Goal: Task Accomplishment & Management: Complete application form

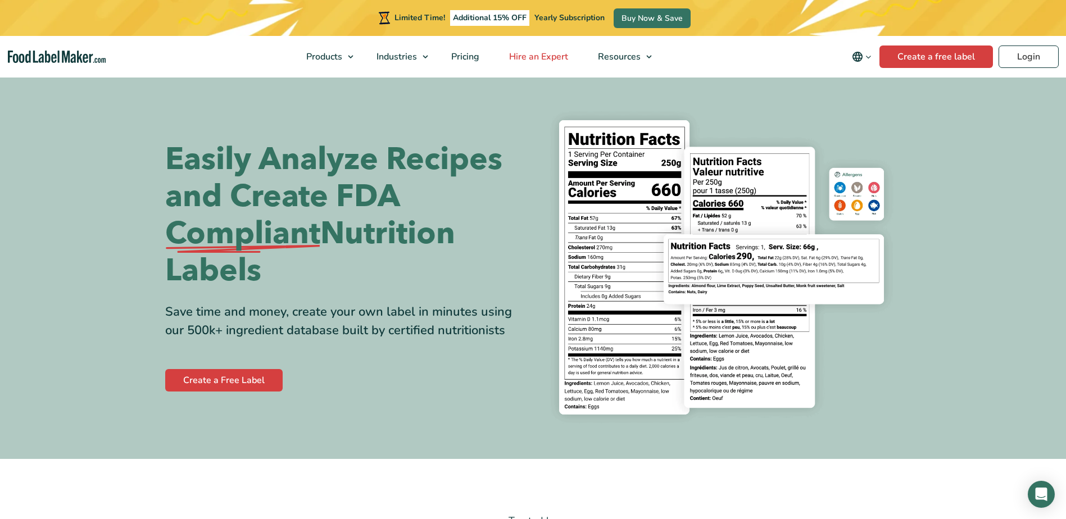
click at [525, 53] on span "Hire an Expert" at bounding box center [538, 57] width 64 height 12
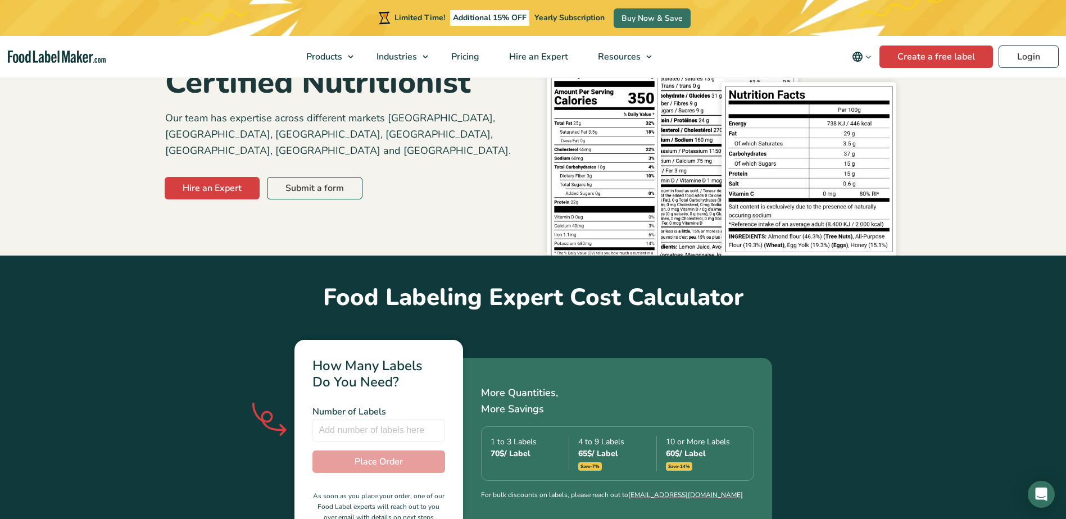
scroll to position [281, 0]
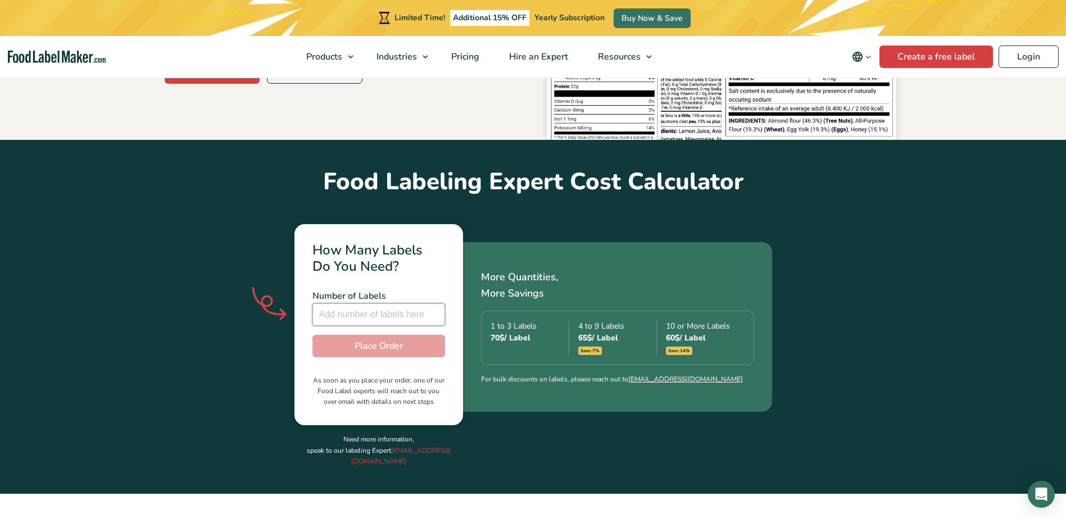
click at [359, 303] on input "number" at bounding box center [378, 314] width 133 height 22
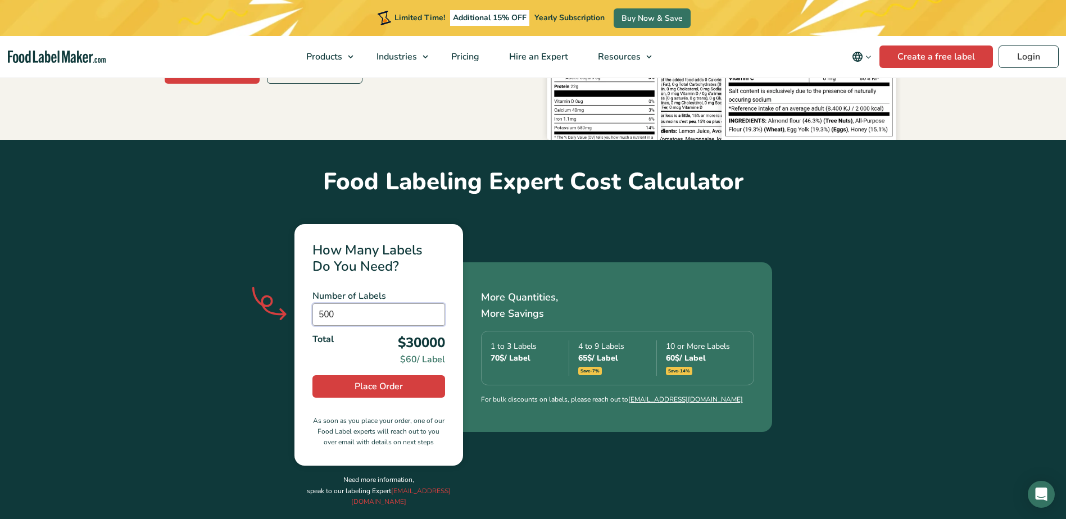
type input "500"
